Goal: Task Accomplishment & Management: Use online tool/utility

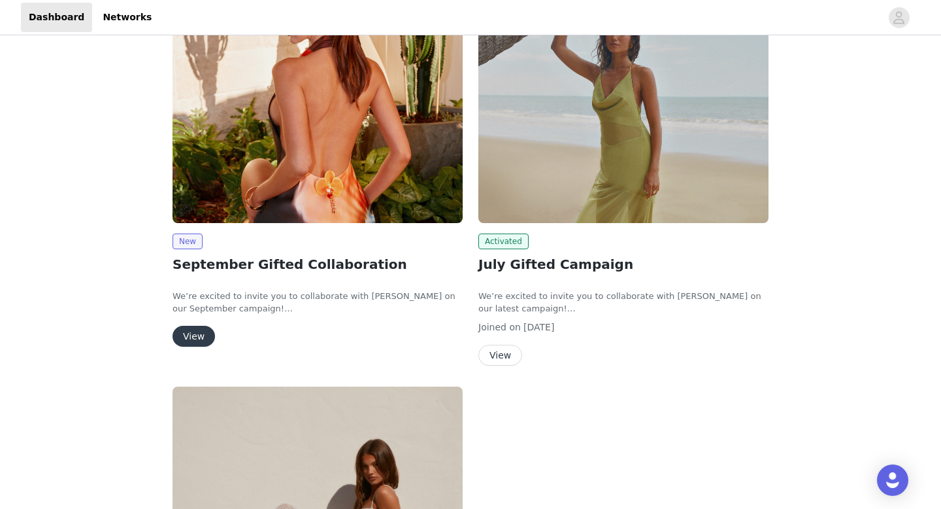
scroll to position [201, 0]
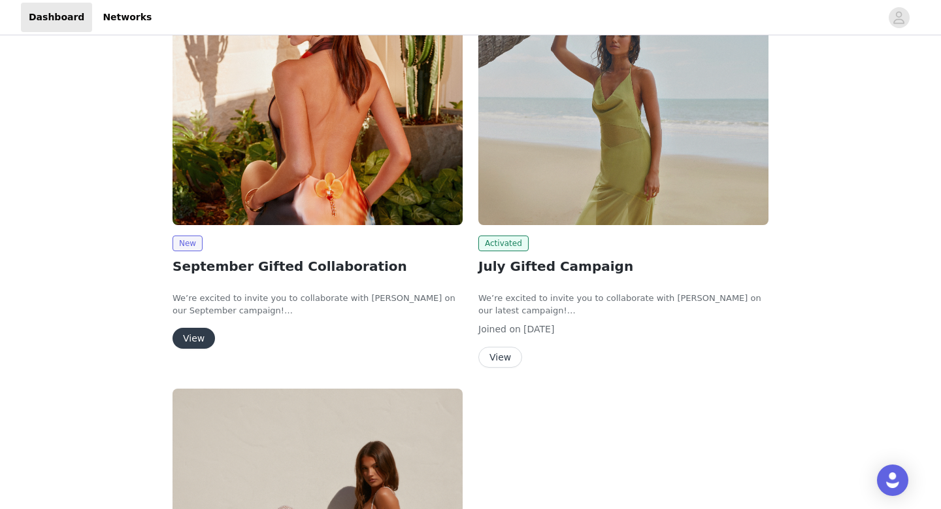
click at [204, 338] on button "View" at bounding box center [194, 337] width 42 height 21
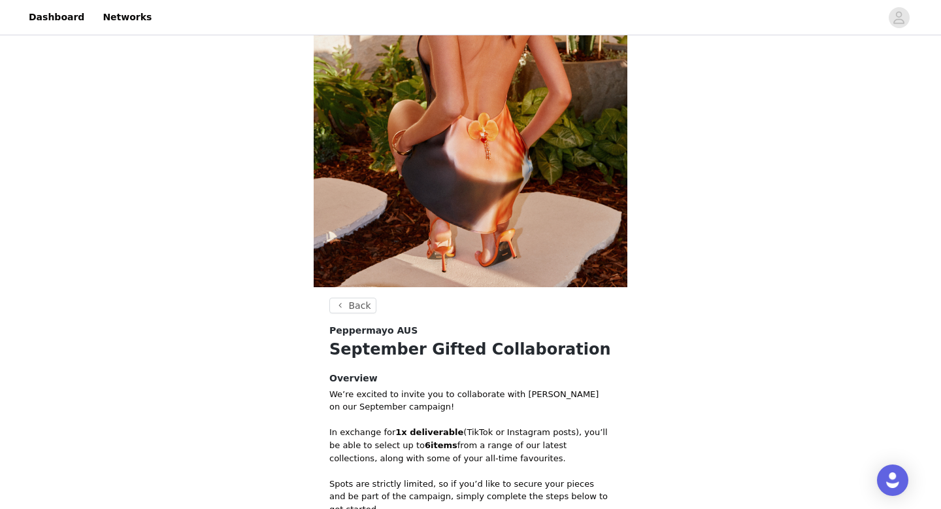
scroll to position [482, 0]
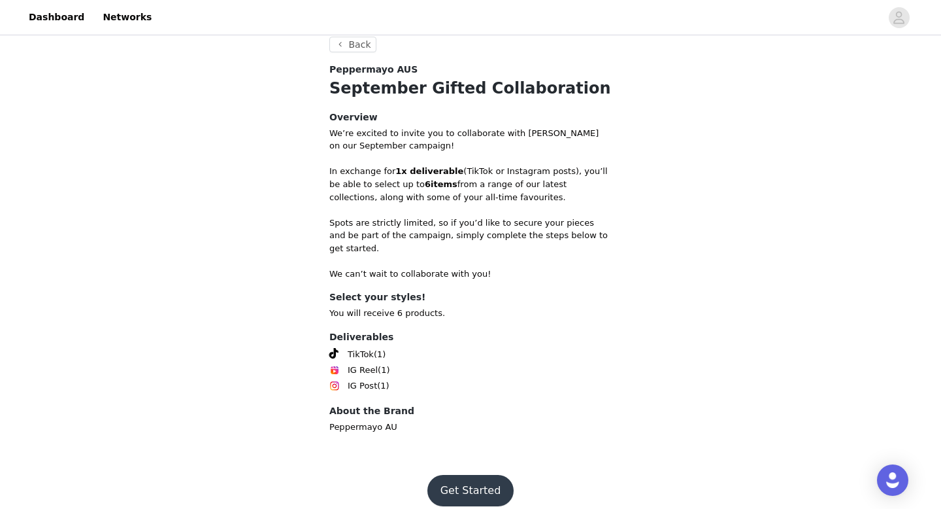
click at [486, 475] on button "Get Started" at bounding box center [471, 490] width 87 height 31
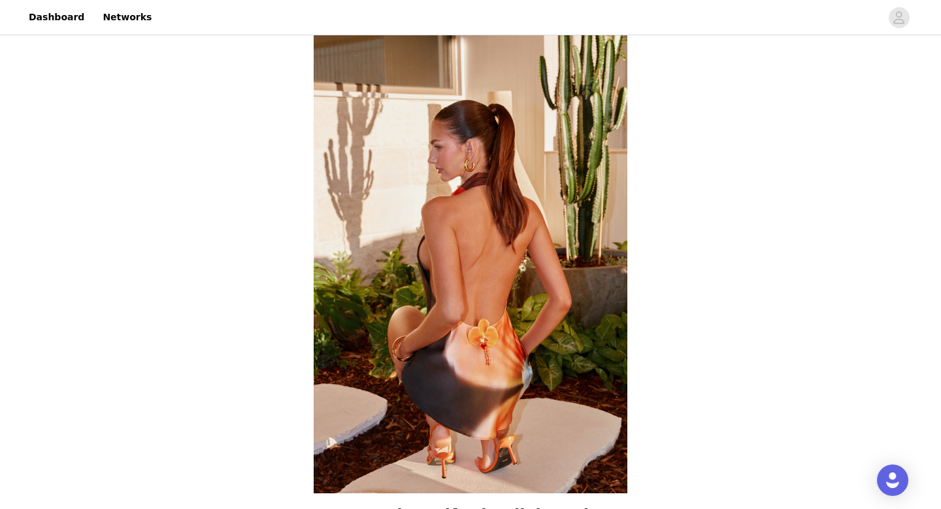
scroll to position [482, 0]
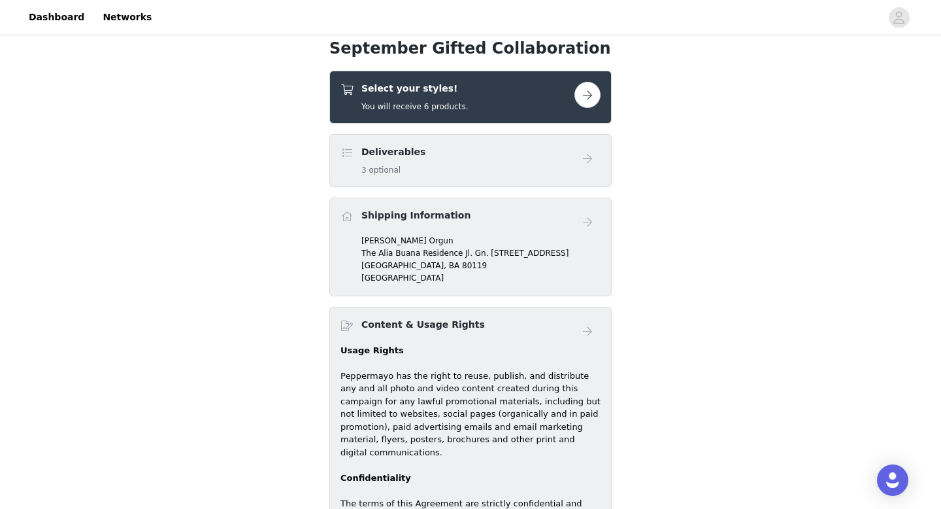
click at [595, 91] on button "button" at bounding box center [588, 95] width 26 height 26
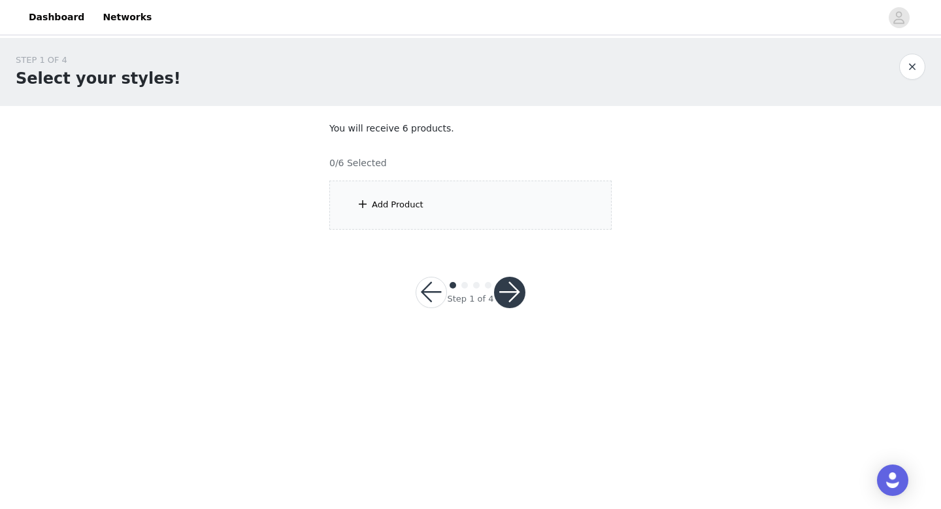
click at [460, 189] on div "Add Product" at bounding box center [470, 204] width 282 height 49
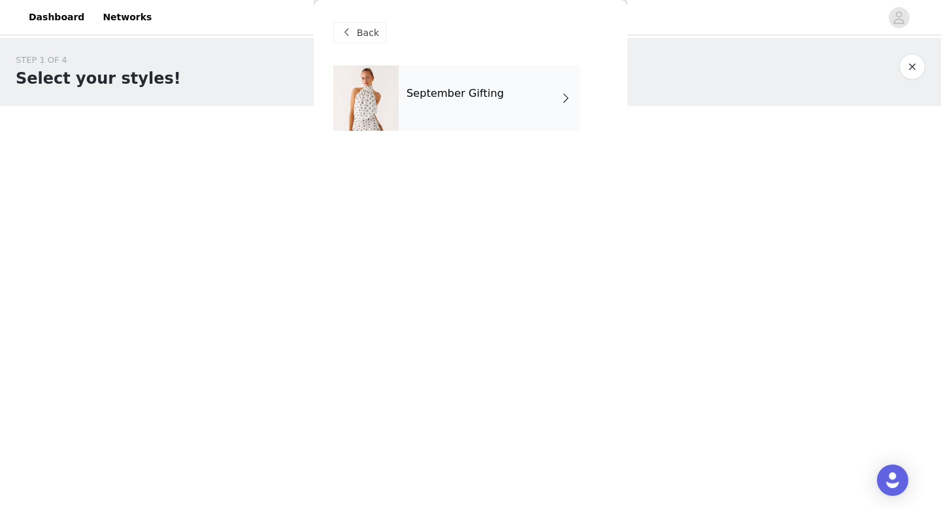
click at [546, 105] on div "September Gifting" at bounding box center [490, 97] width 182 height 65
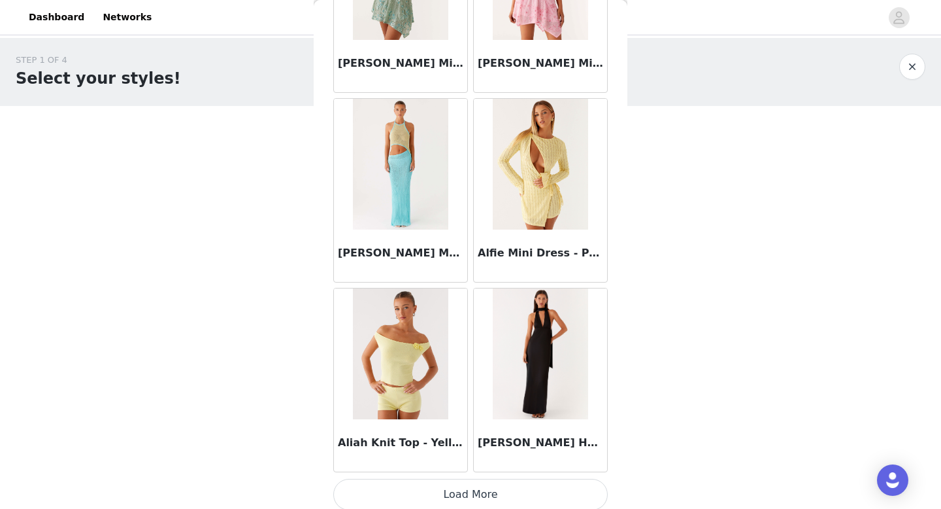
scroll to position [1492, 0]
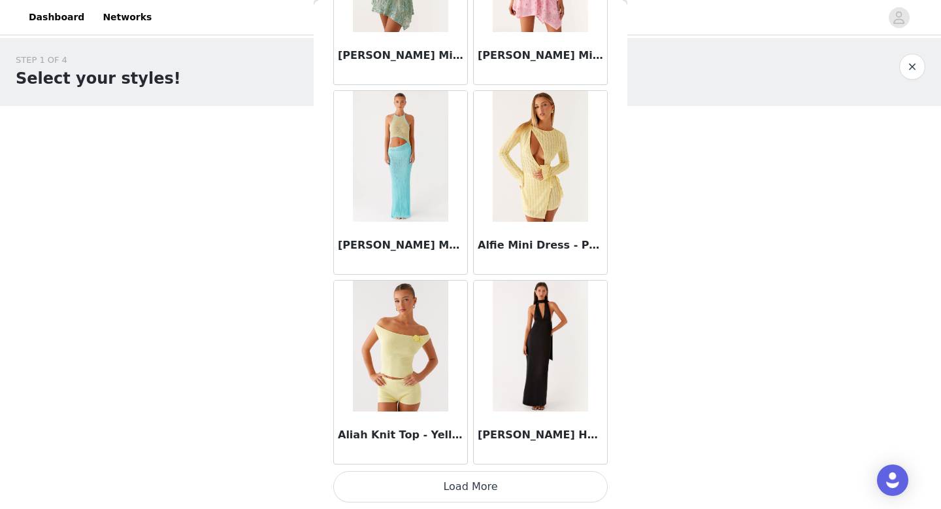
click at [539, 486] on button "Load More" at bounding box center [470, 486] width 275 height 31
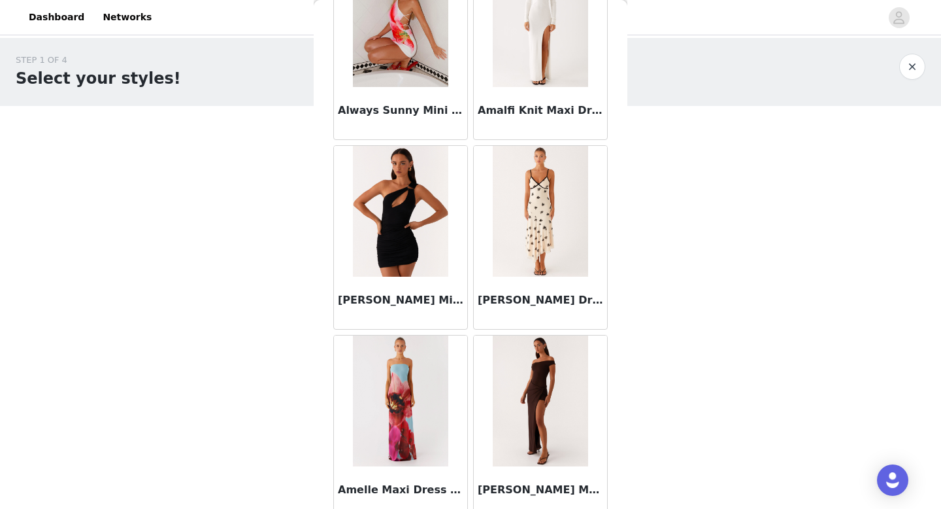
scroll to position [3387, 0]
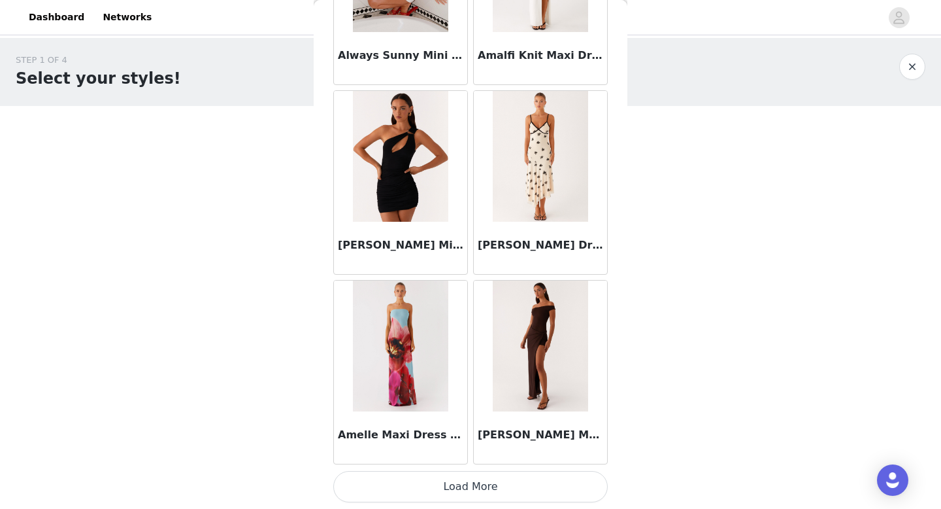
click at [493, 485] on button "Load More" at bounding box center [470, 486] width 275 height 31
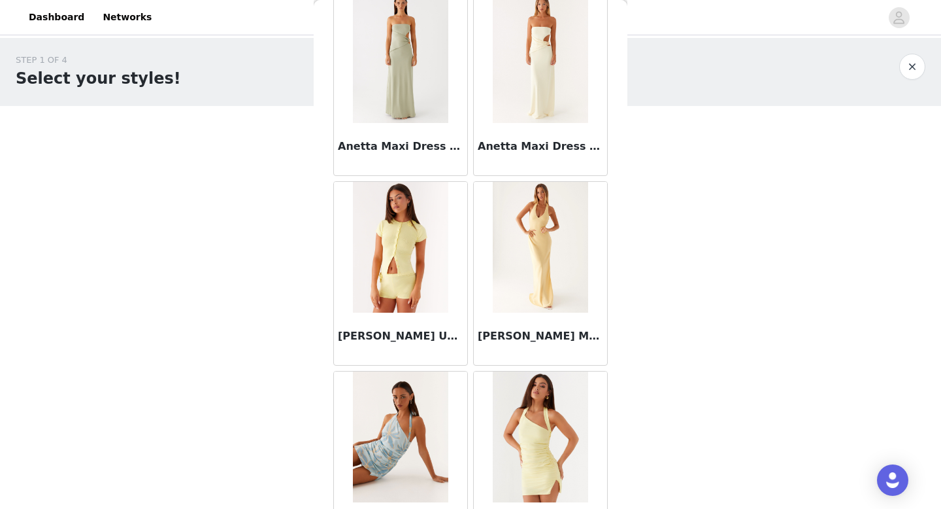
scroll to position [5283, 0]
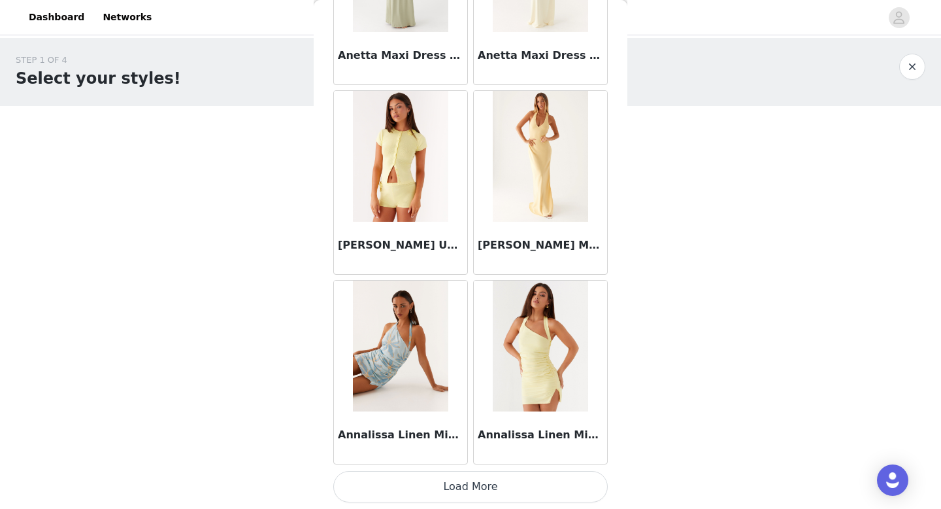
click at [535, 484] on button "Load More" at bounding box center [470, 486] width 275 height 31
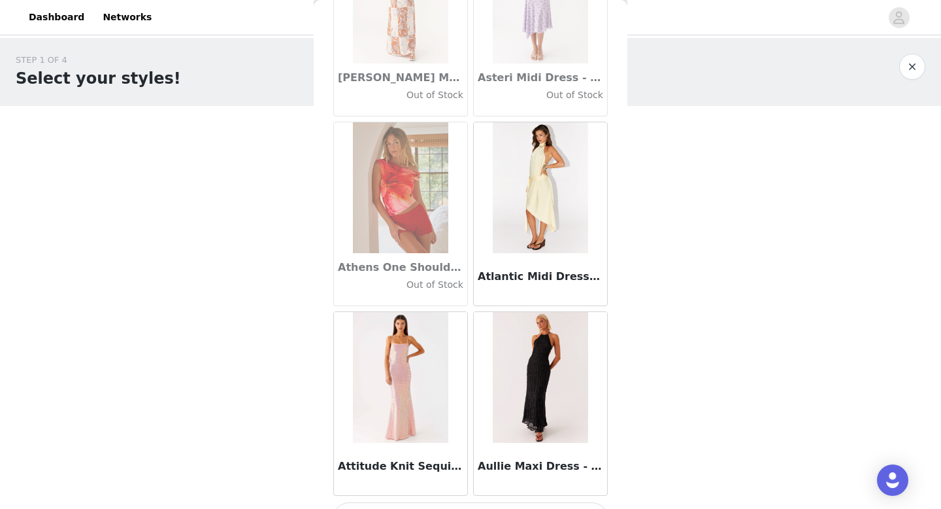
scroll to position [7179, 0]
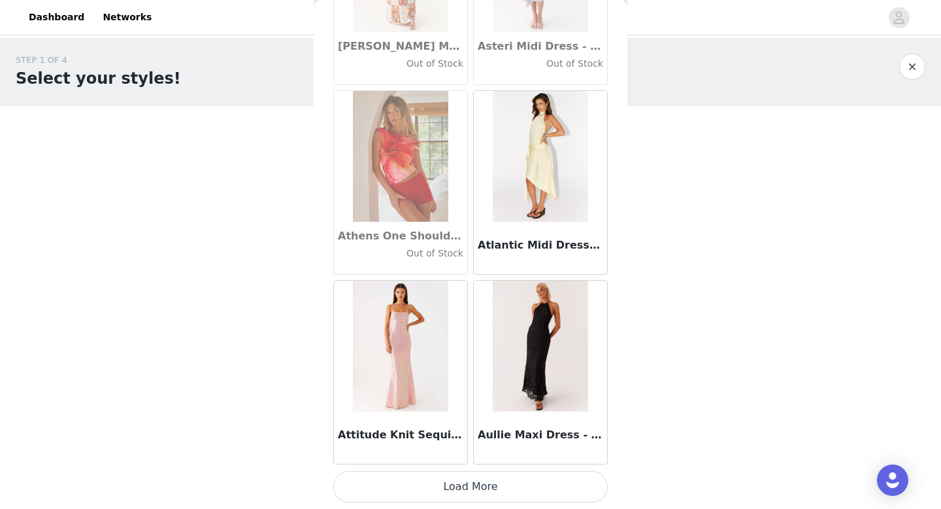
click at [523, 490] on button "Load More" at bounding box center [470, 486] width 275 height 31
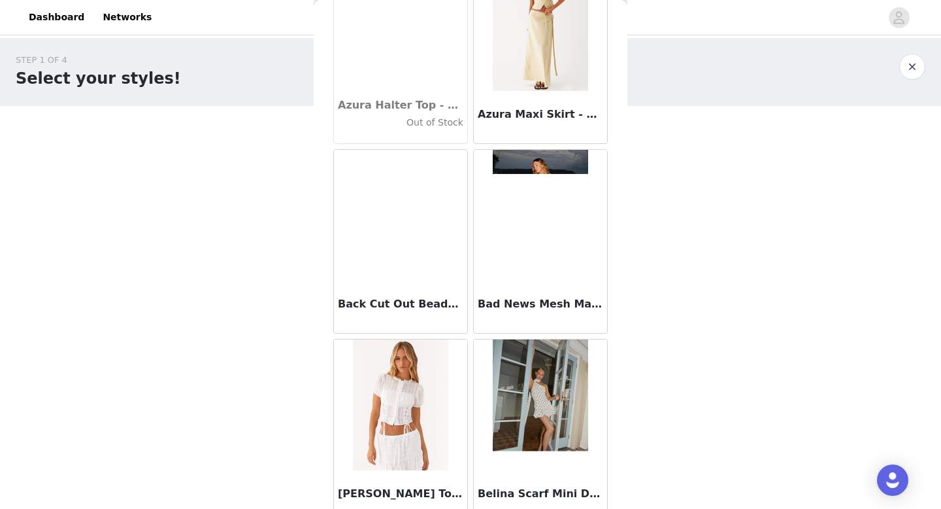
scroll to position [9074, 0]
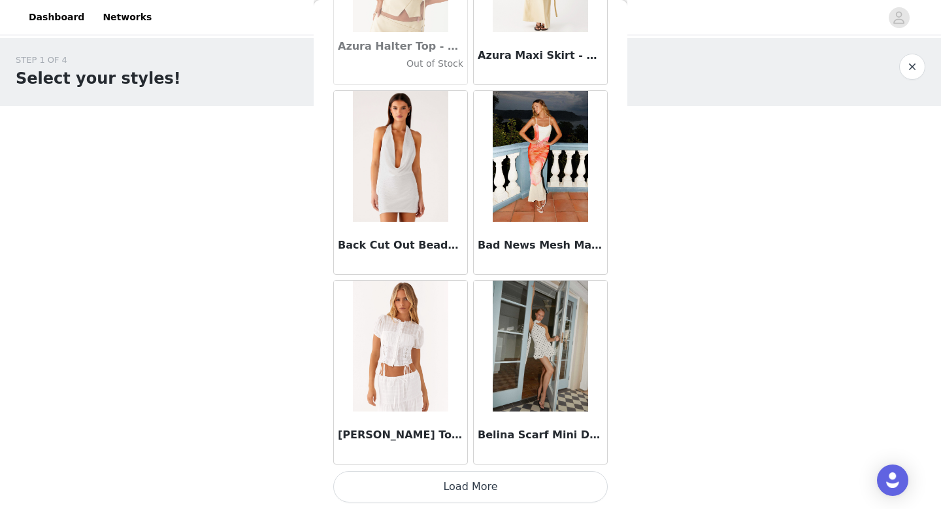
click at [456, 492] on button "Load More" at bounding box center [470, 486] width 275 height 31
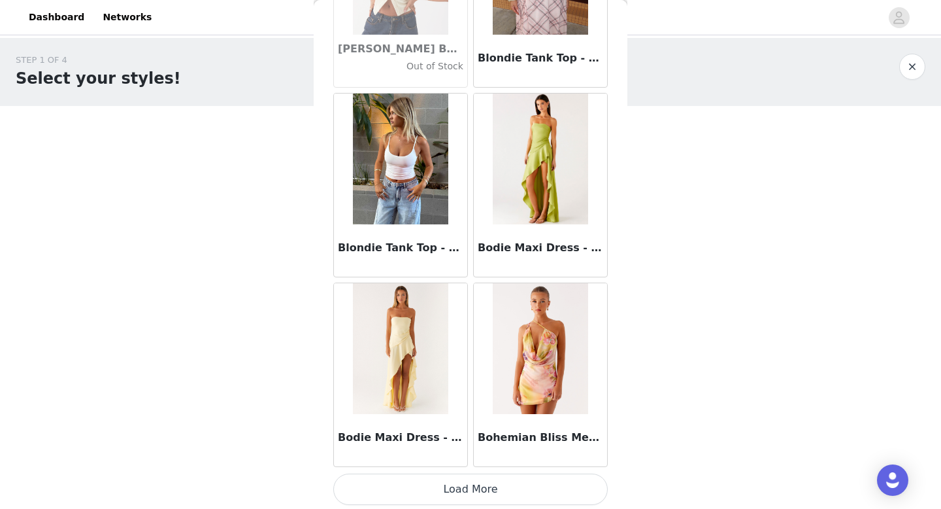
scroll to position [10970, 0]
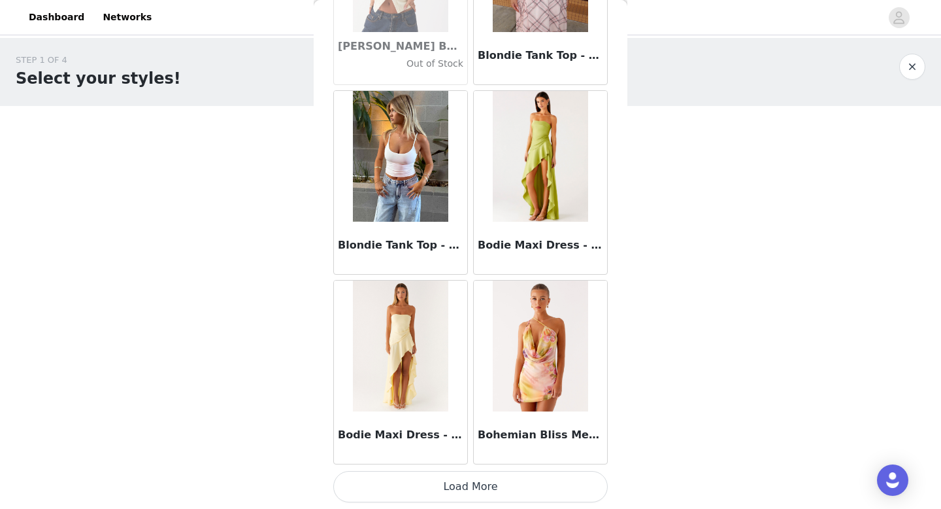
click at [464, 488] on button "Load More" at bounding box center [470, 486] width 275 height 31
